Goal: Task Accomplishment & Management: Manage account settings

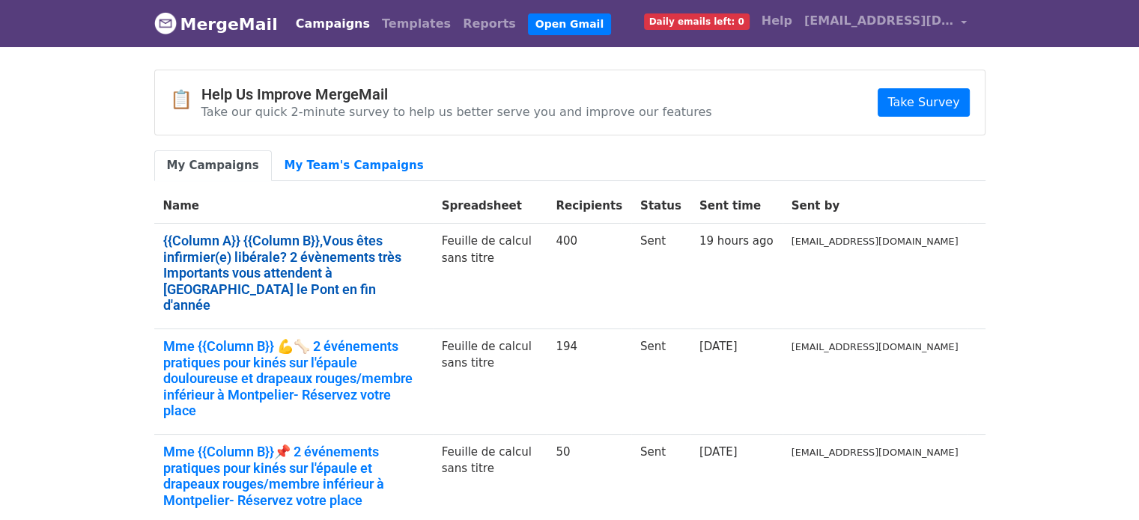
click at [295, 247] on link "{{Column A}} {{Column B}},Vous êtes infirmier(e) libérale? 2 évènements très Im…" at bounding box center [293, 273] width 261 height 81
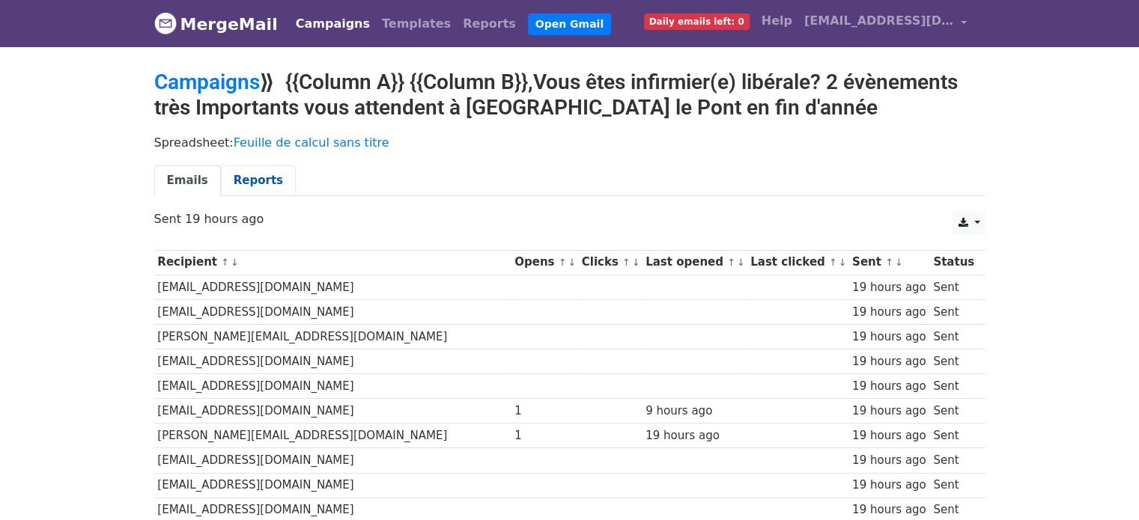
click at [239, 180] on link "Reports" at bounding box center [258, 181] width 75 height 31
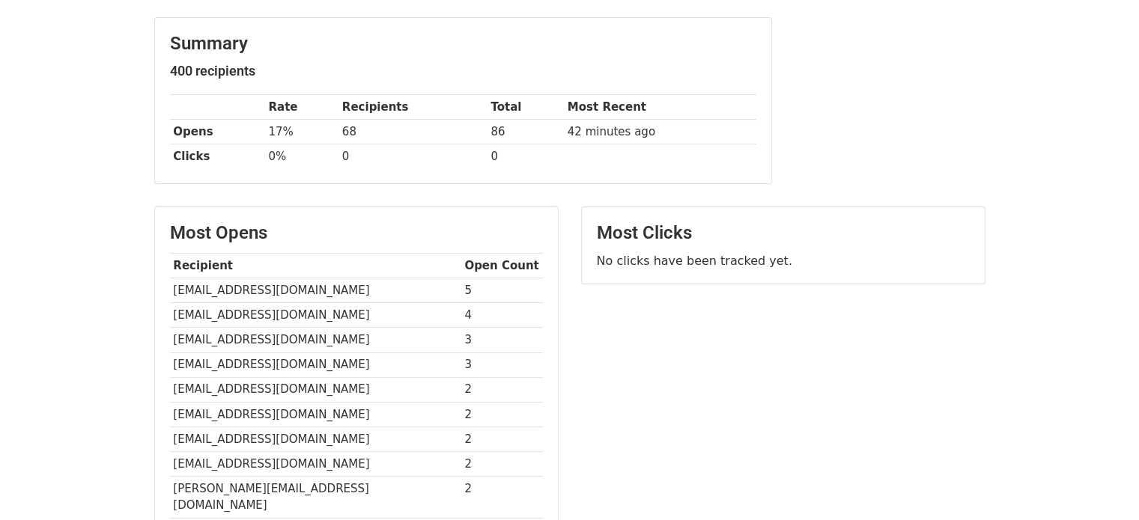
scroll to position [205, 0]
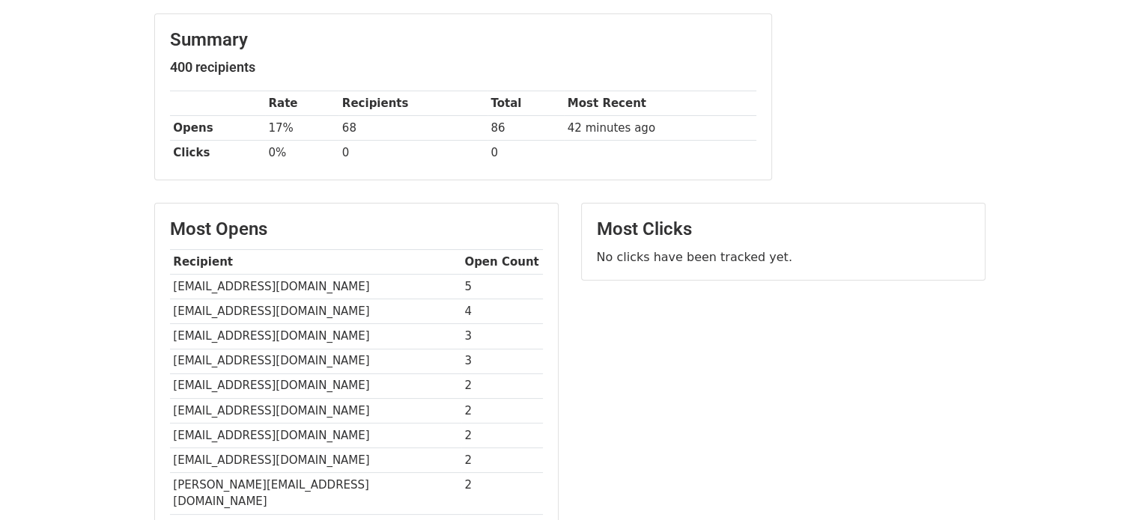
click at [242, 306] on td "contact@csrd75.fr" at bounding box center [315, 312] width 291 height 25
copy tr "contact@csrd75.fr"
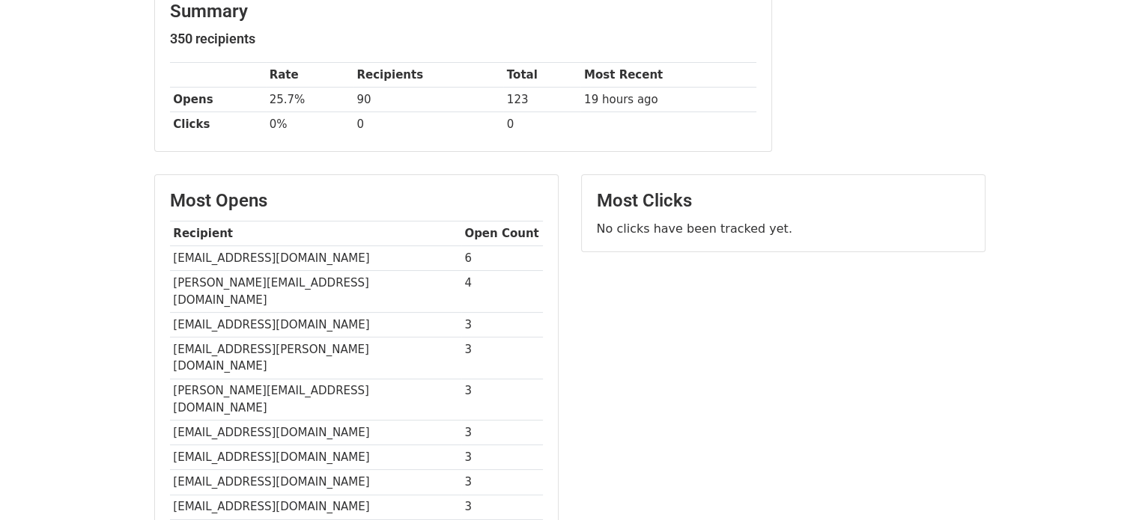
scroll to position [252, 0]
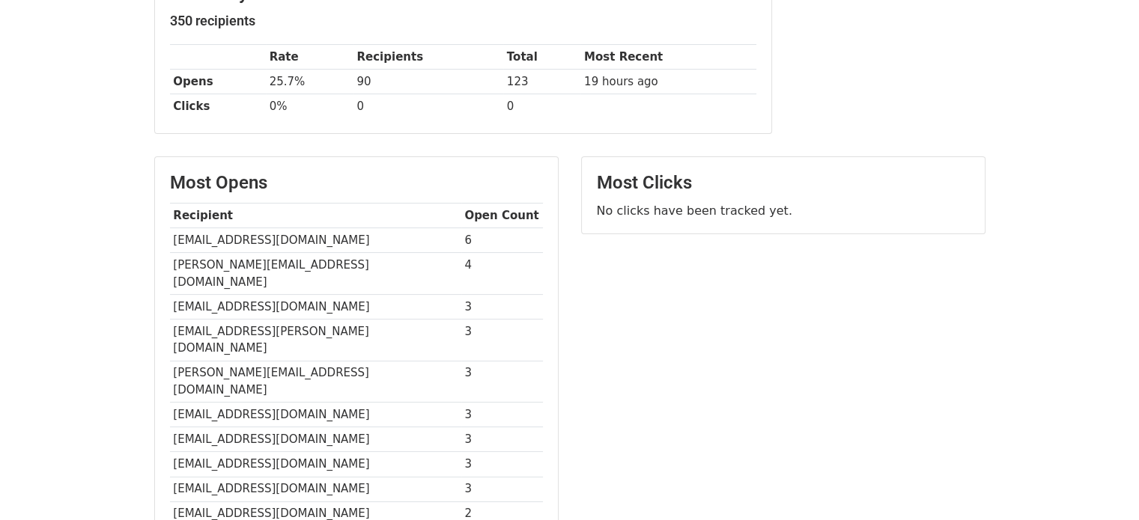
click at [263, 228] on td "[EMAIL_ADDRESS][DOMAIN_NAME]" at bounding box center [315, 240] width 291 height 25
click at [263, 228] on td "azdinezouak@gmail.com" at bounding box center [315, 240] width 291 height 25
copy tr "azdinezouak@gmail.com"
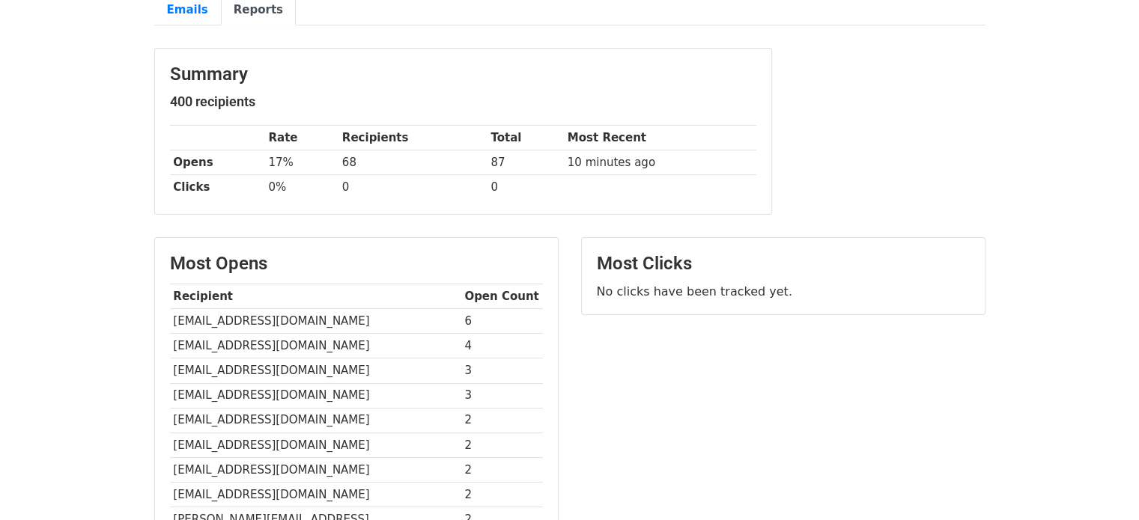
scroll to position [174, 0]
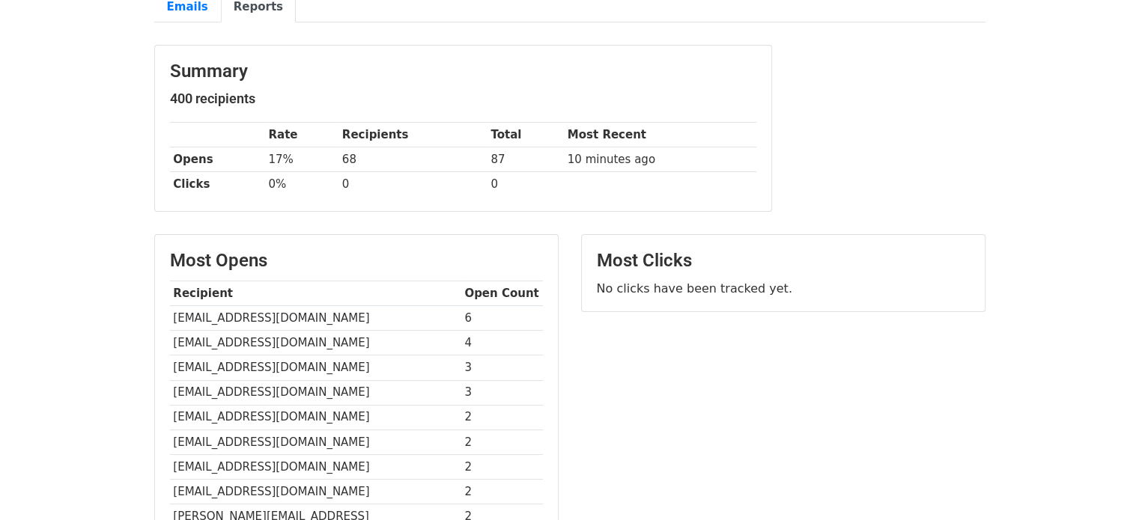
click at [285, 308] on td "[EMAIL_ADDRESS][DOMAIN_NAME]" at bounding box center [315, 318] width 291 height 25
copy tr "[EMAIL_ADDRESS][DOMAIN_NAME]"
